Goal: Find specific page/section: Find specific page/section

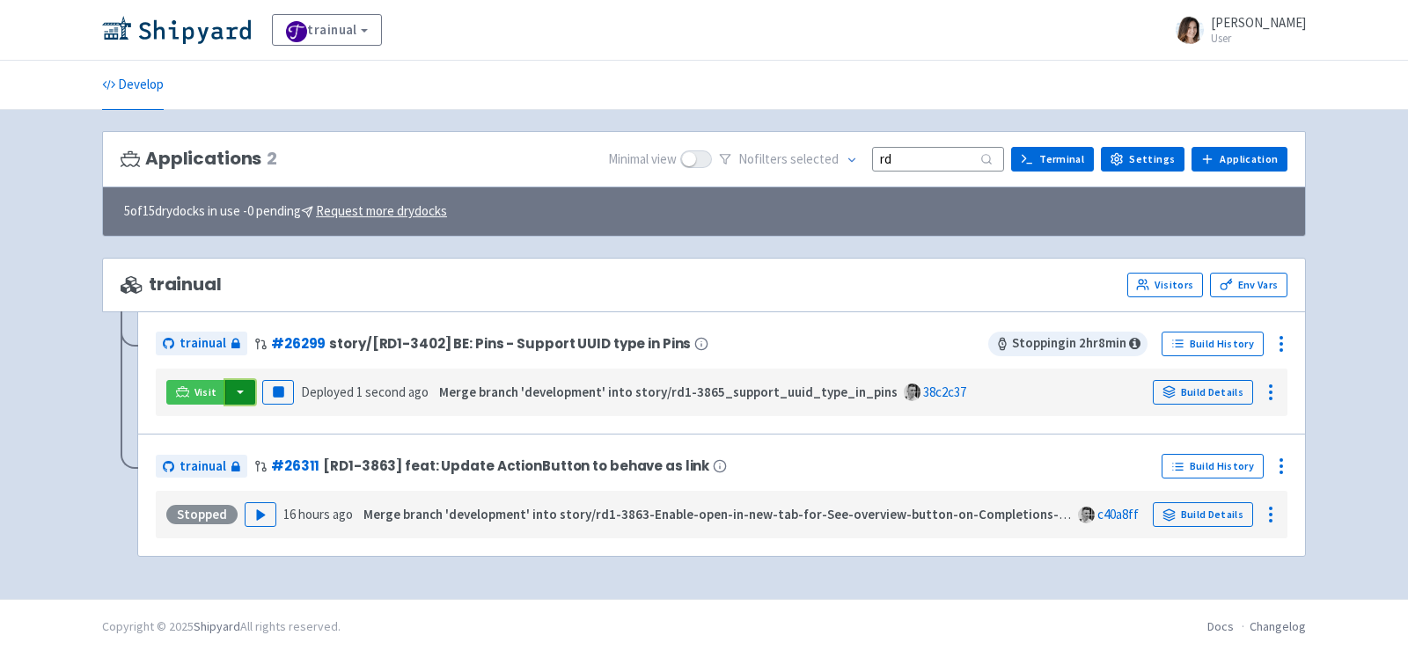
click at [241, 384] on button "button" at bounding box center [240, 392] width 30 height 25
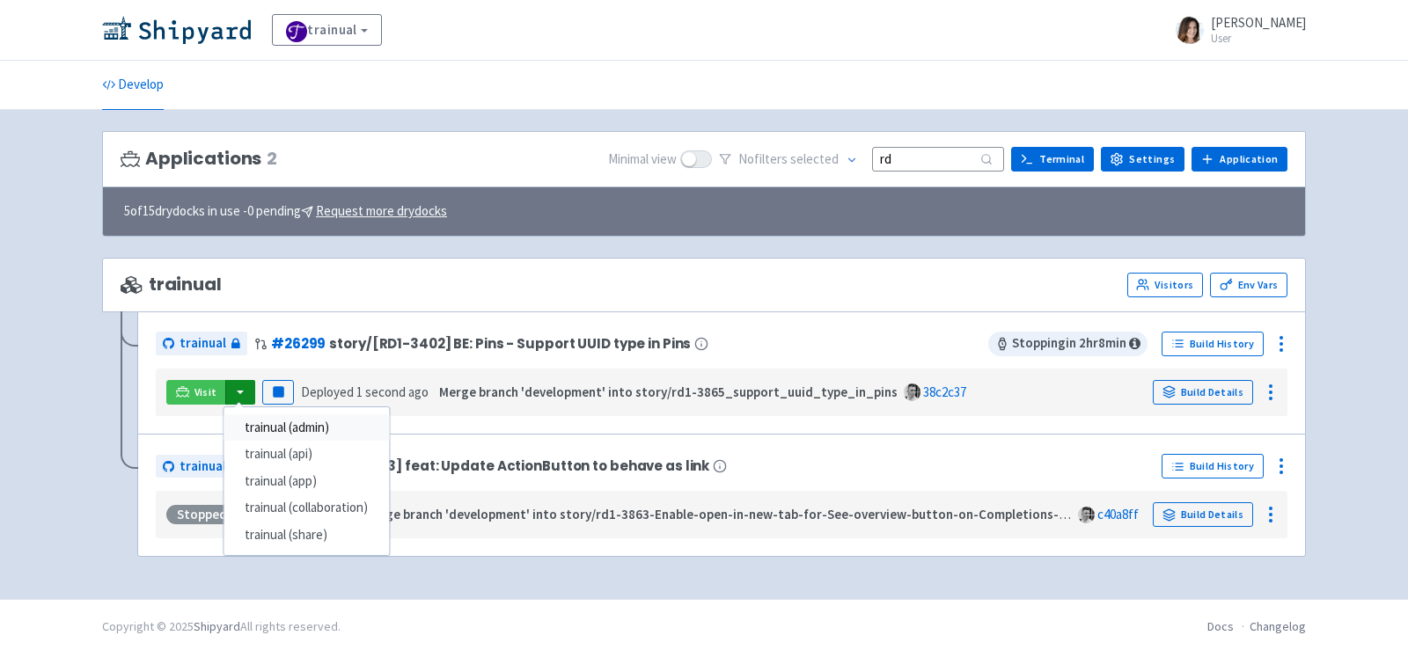
click at [303, 427] on link "trainual (admin)" at bounding box center [306, 428] width 165 height 27
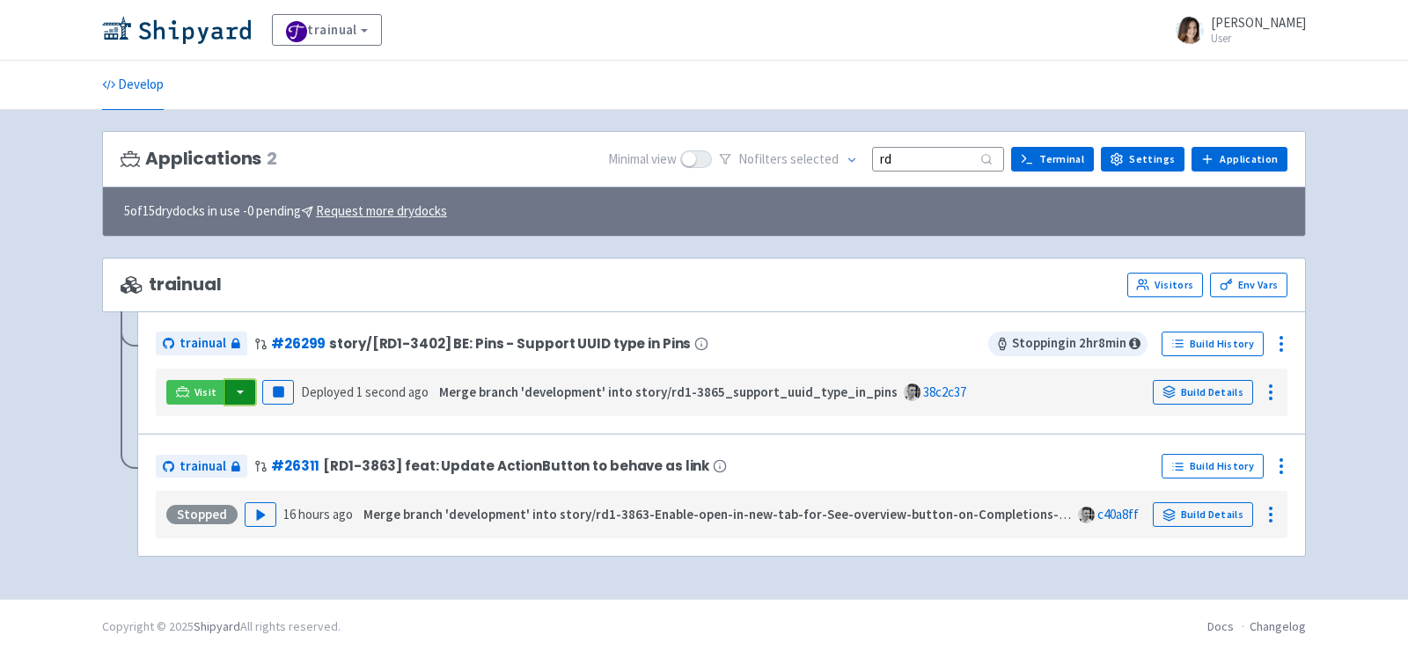
click at [239, 380] on button "button" at bounding box center [240, 392] width 30 height 25
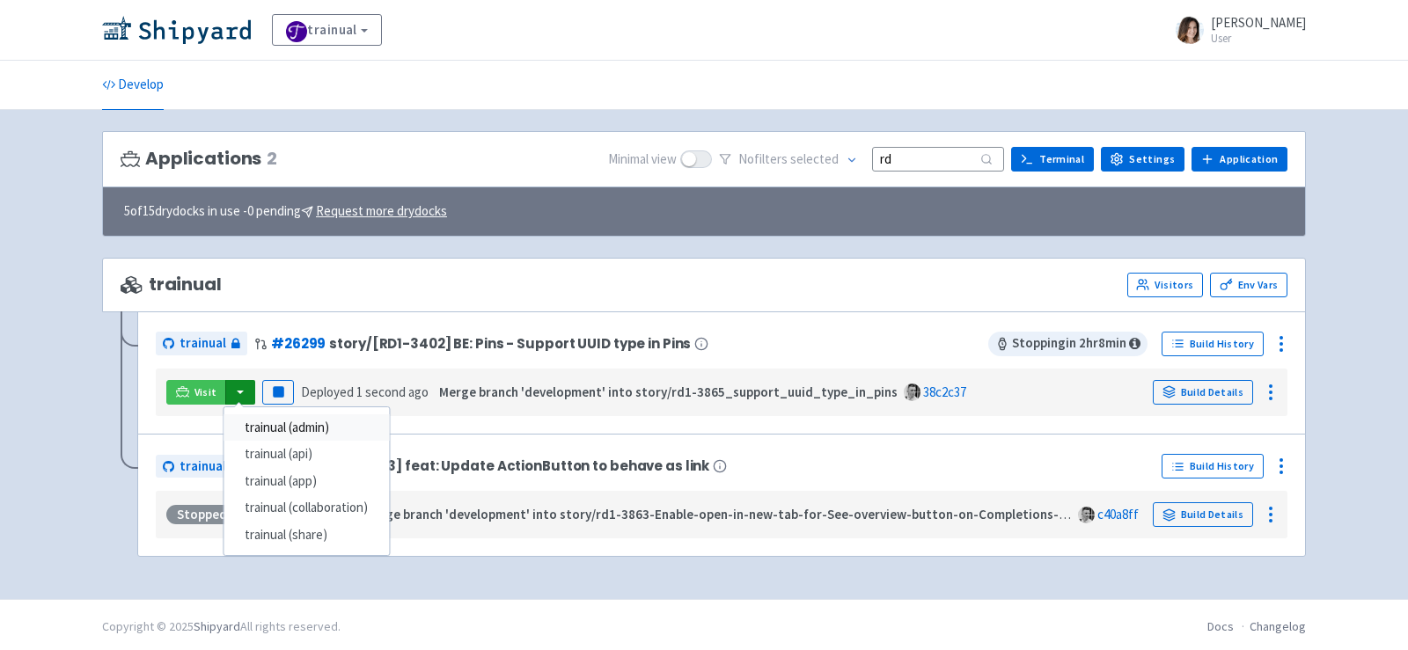
click at [327, 428] on link "trainual (admin)" at bounding box center [306, 428] width 165 height 27
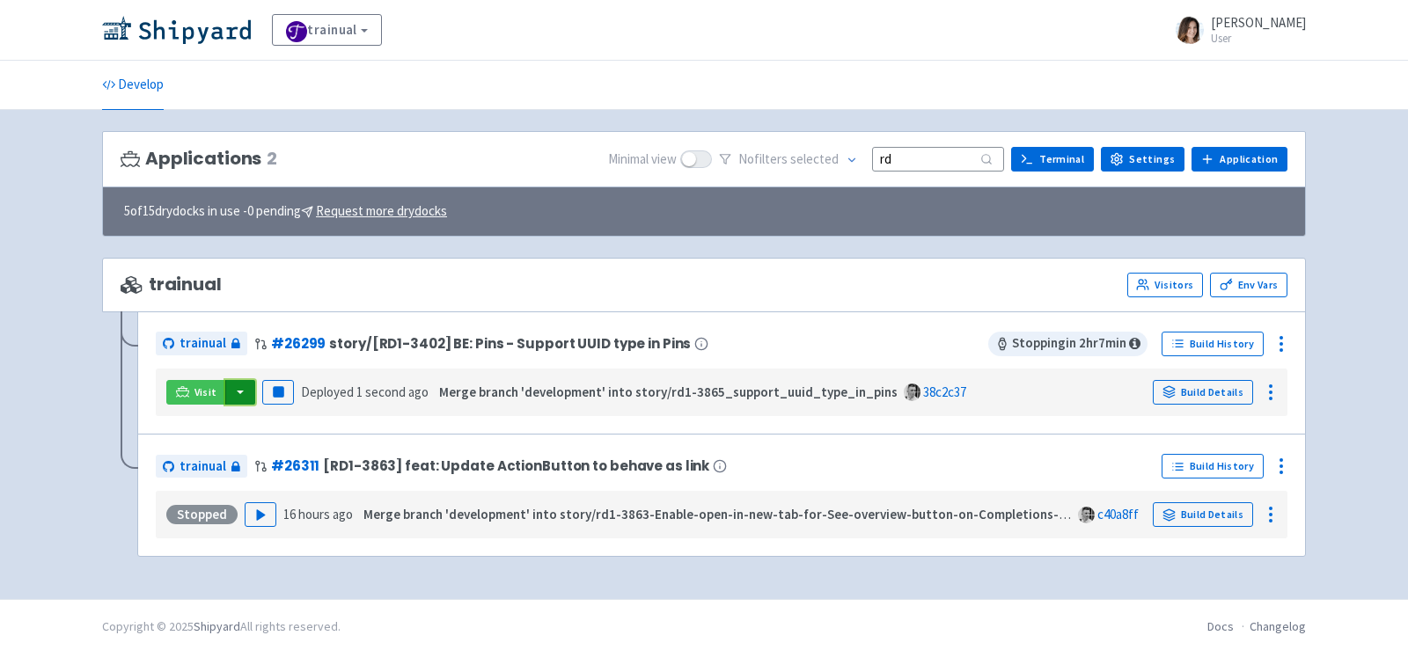
click at [238, 393] on button "button" at bounding box center [240, 392] width 30 height 25
click at [270, 468] on link "trainual (app)" at bounding box center [306, 481] width 165 height 27
click at [246, 382] on button "button" at bounding box center [240, 392] width 30 height 25
click at [319, 481] on link "trainual (app)" at bounding box center [306, 481] width 165 height 27
click at [962, 154] on input "rd" at bounding box center [938, 159] width 132 height 24
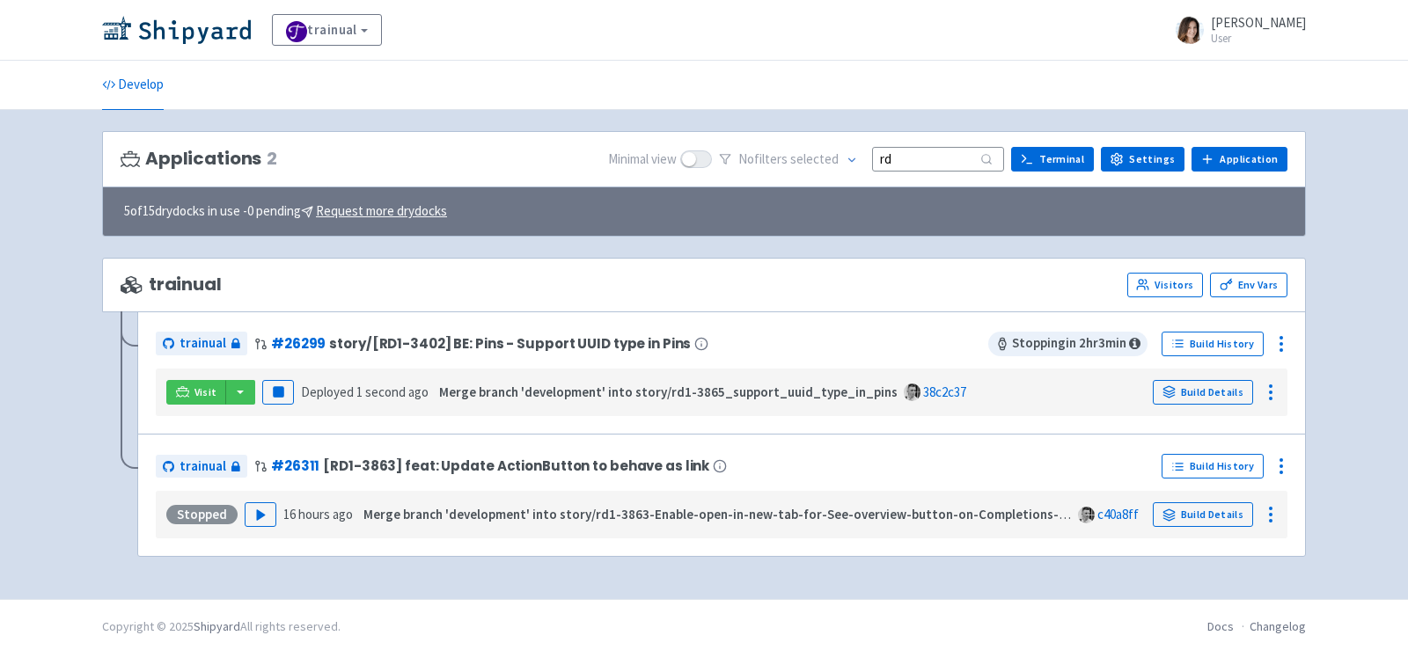
type input "r"
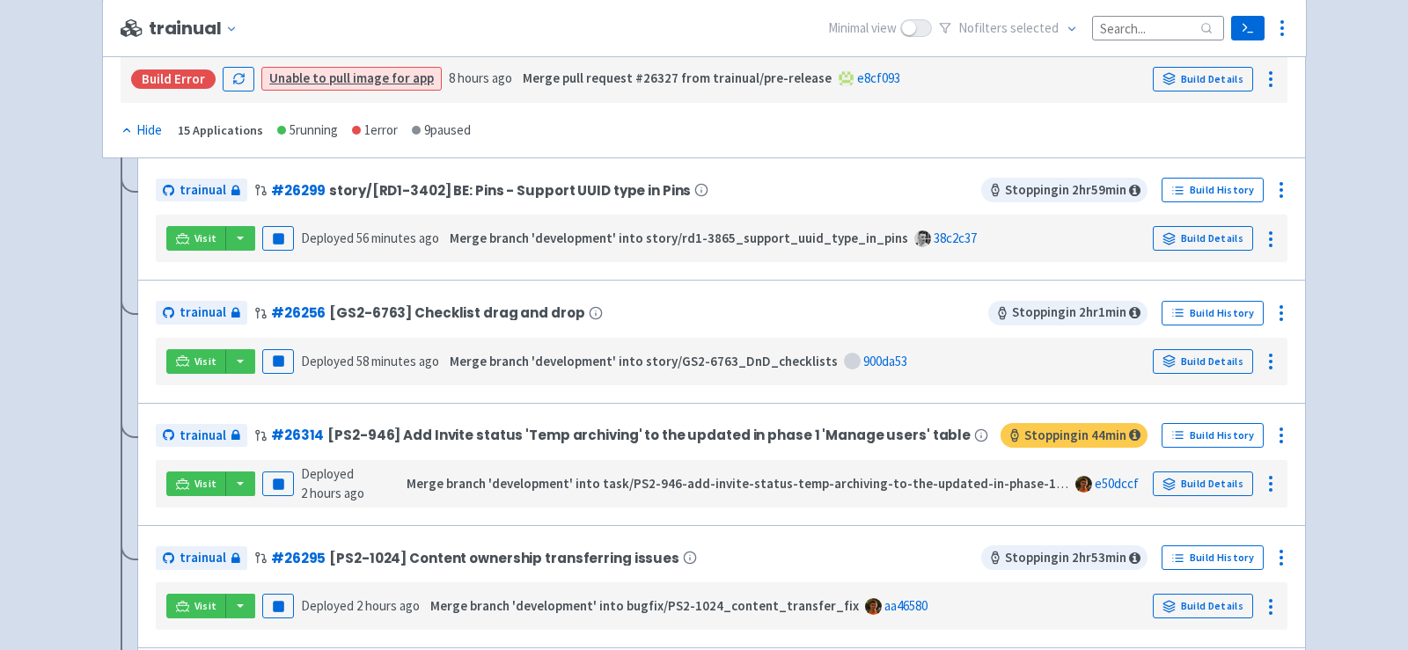
scroll to position [336, 0]
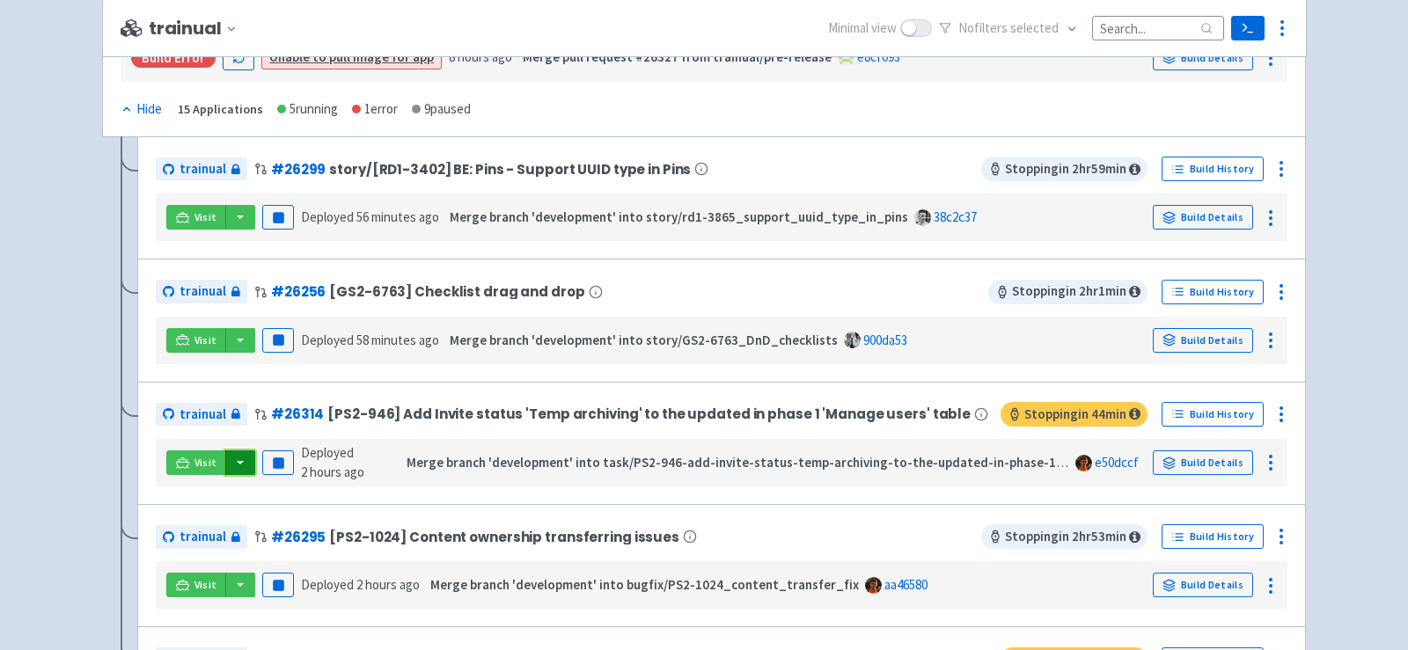
click at [242, 458] on button "button" at bounding box center [240, 463] width 30 height 25
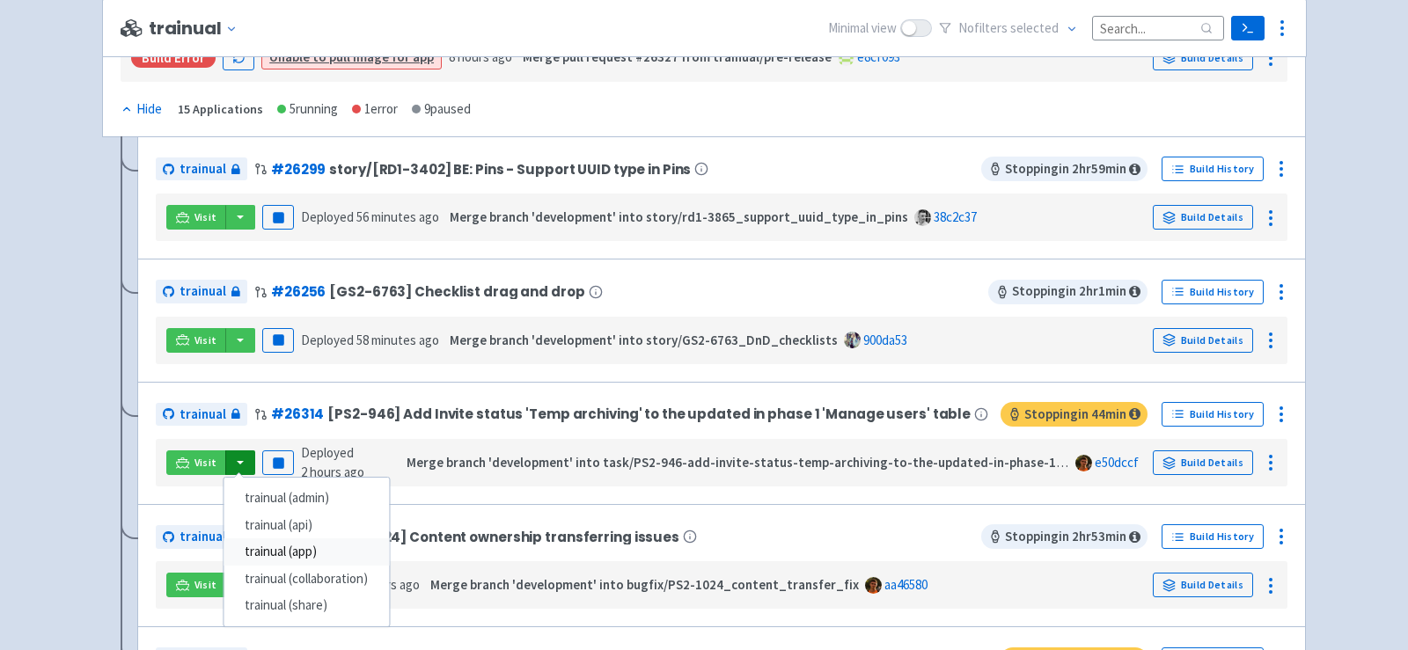
click at [302, 544] on link "trainual (app)" at bounding box center [306, 552] width 165 height 27
